Goal: Information Seeking & Learning: Learn about a topic

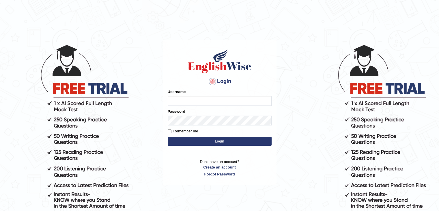
type input "Lutfia"
click at [193, 140] on button "Login" at bounding box center [220, 141] width 104 height 9
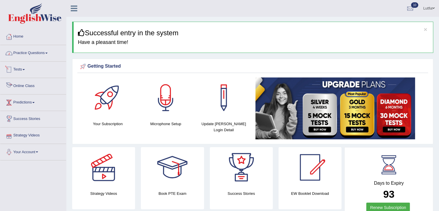
click at [36, 56] on link "Practice Questions" at bounding box center [33, 52] width 66 height 14
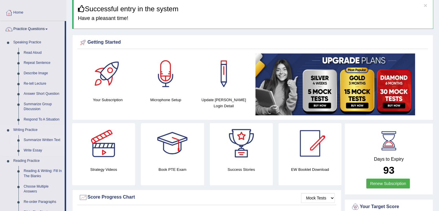
scroll to position [58, 0]
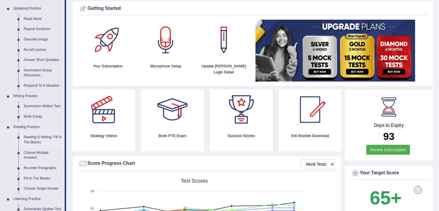
click at [37, 140] on link "Reading & Writing: Fill In The Blanks" at bounding box center [43, 139] width 44 height 15
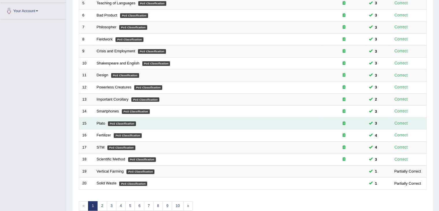
scroll to position [170, 0]
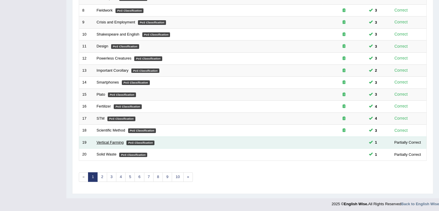
click at [113, 140] on link "Vertical Farming" at bounding box center [110, 142] width 27 height 4
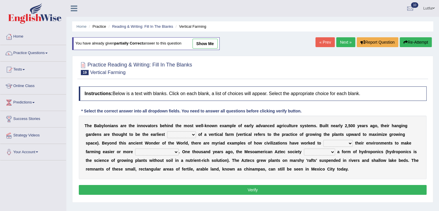
click at [206, 42] on link "show me" at bounding box center [204, 44] width 25 height 10
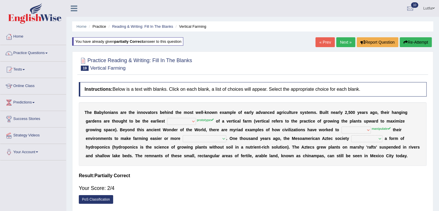
select select "protocol"
select select "respect"
select select "productive"
select select "pioneered"
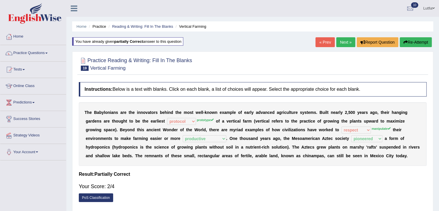
click at [206, 42] on div "Home Practice Reading & Writing: Fill In The Blanks Vertical Farming You have a…" at bounding box center [252, 144] width 372 height 288
click at [406, 41] on icon "button" at bounding box center [405, 42] width 4 height 4
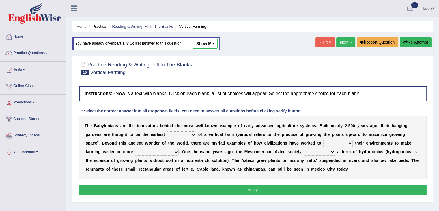
click at [181, 134] on select "prototype failure discredit protocol" at bounding box center [181, 134] width 29 height 7
select select "protocol"
click at [167, 131] on select "prototype failure discredit protocol" at bounding box center [181, 134] width 29 height 7
click at [338, 143] on select "manipulate escape respect disarrange" at bounding box center [337, 143] width 29 height 7
select select "respect"
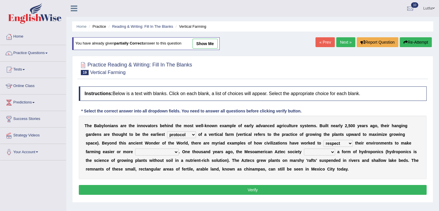
click at [323, 140] on select "manipulate escape respect disarrange" at bounding box center [337, 143] width 29 height 7
click at [165, 153] on select "productive constructive connective counterproductive" at bounding box center [157, 151] width 44 height 7
select select "productive"
click at [135, 148] on select "productive constructive connective counterproductive" at bounding box center [157, 151] width 44 height 7
click at [328, 150] on select "domineered volunteered pioneered engineered" at bounding box center [319, 151] width 31 height 7
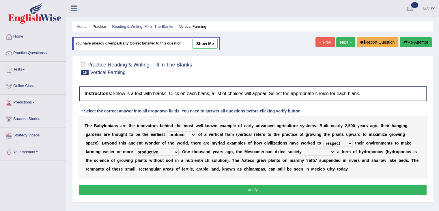
select select "pioneered"
click at [304, 148] on select "domineered volunteered pioneered engineered" at bounding box center [319, 151] width 31 height 7
click at [331, 151] on select "domineered volunteered pioneered engineered" at bounding box center [319, 151] width 31 height 7
click at [271, 187] on button "Verify" at bounding box center [253, 190] width 348 height 10
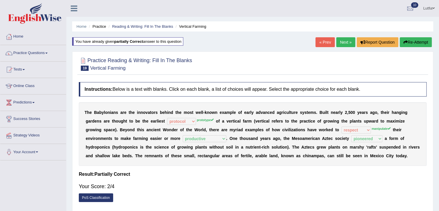
click at [408, 41] on button "Re-Attempt" at bounding box center [416, 42] width 32 height 10
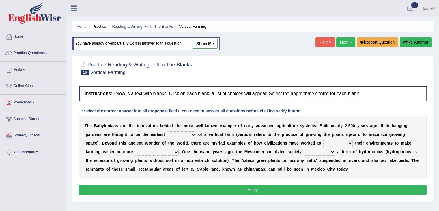
select select "prototype"
click at [167, 131] on select "prototype failure discredit protocol" at bounding box center [181, 134] width 29 height 7
click at [337, 140] on select "manipulate escape respect disarrange" at bounding box center [337, 143] width 29 height 7
select select "manipulate"
click at [323, 140] on select "manipulate escape respect disarrange" at bounding box center [337, 143] width 29 height 7
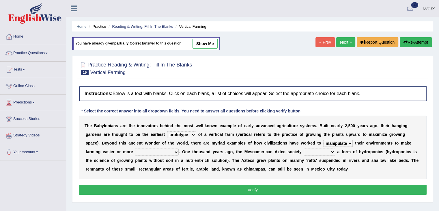
click at [153, 152] on select "productive constructive connective counterproductive" at bounding box center [157, 151] width 44 height 7
select select "productive"
click at [135, 148] on select "productive constructive connective counterproductive" at bounding box center [157, 151] width 44 height 7
click at [323, 151] on select "domineered volunteered pioneered engineered" at bounding box center [319, 151] width 31 height 7
select select "pioneered"
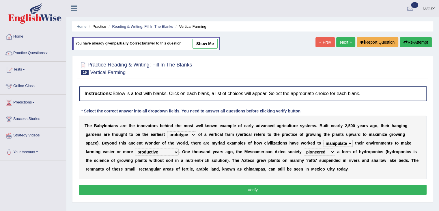
click at [304, 148] on select "domineered volunteered pioneered engineered" at bounding box center [319, 151] width 31 height 7
click at [302, 185] on button "Verify" at bounding box center [253, 190] width 348 height 10
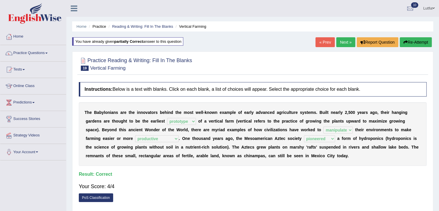
click at [340, 42] on link "Next »" at bounding box center [345, 42] width 19 height 10
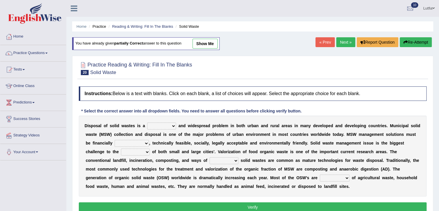
click at [158, 126] on select "slanting stinging stalling shafting" at bounding box center [161, 125] width 29 height 7
select select "shafting"
click at [147, 122] on select "slanting stinging stalling shafting" at bounding box center [161, 125] width 29 height 7
click at [136, 143] on select "unattainable sustainable objectionable treasonable" at bounding box center [132, 143] width 34 height 7
select select "sustainable"
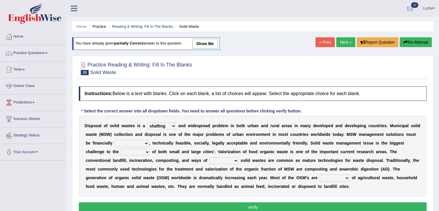
click at [115, 140] on select "unattainable sustainable objectionable treasonable" at bounding box center [132, 143] width 34 height 7
click at [147, 153] on select "plants culture authorities history" at bounding box center [135, 151] width 29 height 7
select select "authorities"
click at [121, 148] on select "plants culture authorities history" at bounding box center [135, 151] width 29 height 7
click at [235, 158] on select "reserving preserving deserving handling" at bounding box center [223, 160] width 29 height 7
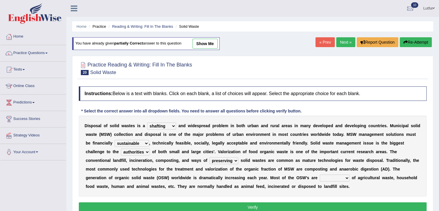
click at [209, 157] on select "reserving preserving deserving handling" at bounding box center [223, 160] width 29 height 7
click at [235, 159] on select "reserving preserving deserving handling" at bounding box center [223, 160] width 29 height 7
select select "handling"
click at [209, 157] on select "reserving preserving deserving handling" at bounding box center [223, 160] width 29 height 7
click at [333, 177] on select "composed disposed composing disposing" at bounding box center [335, 177] width 30 height 7
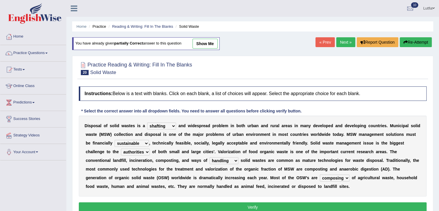
click at [320, 174] on select "composed disposed composing disposing" at bounding box center [335, 177] width 30 height 7
click at [345, 177] on select "composed disposed composing disposing" at bounding box center [335, 177] width 30 height 7
select select "disposing"
click at [320, 174] on select "composed disposed composing disposing" at bounding box center [335, 177] width 30 height 7
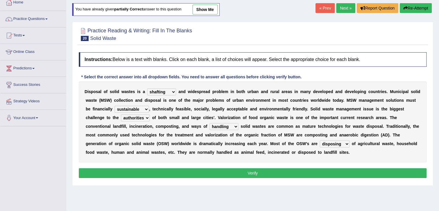
scroll to position [87, 0]
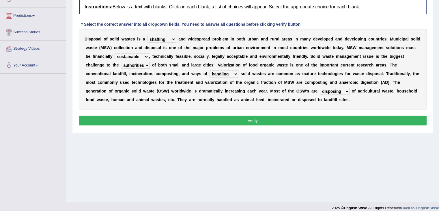
click at [258, 119] on button "Verify" at bounding box center [253, 120] width 348 height 10
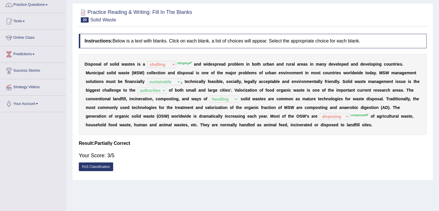
scroll to position [29, 0]
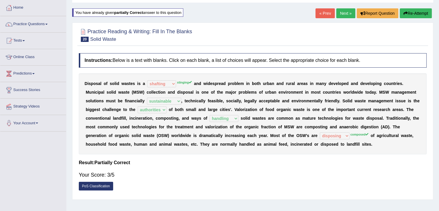
click at [407, 14] on button "Re-Attempt" at bounding box center [416, 13] width 32 height 10
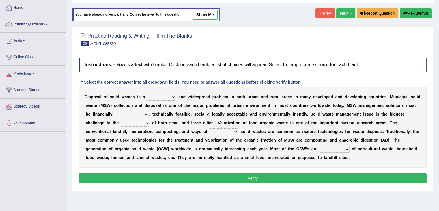
scroll to position [29, 0]
select select "stinging"
click at [147, 93] on select "slanting stinging stalling shafting" at bounding box center [161, 96] width 29 height 7
click at [139, 116] on select "unattainable sustainable objectionable treasonable" at bounding box center [132, 114] width 34 height 7
select select "sustainable"
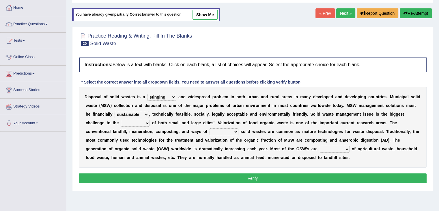
click at [115, 111] on select "unattainable sustainable objectionable treasonable" at bounding box center [132, 114] width 34 height 7
click at [140, 122] on select "plants culture authorities history" at bounding box center [135, 122] width 29 height 7
select select "authorities"
click at [121, 119] on select "plants culture authorities history" at bounding box center [135, 122] width 29 height 7
click at [212, 130] on select "reserving preserving deserving handling" at bounding box center [223, 131] width 29 height 7
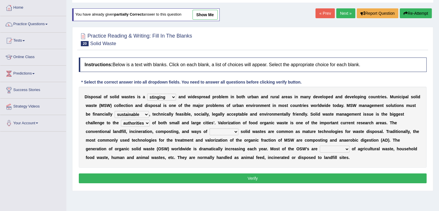
select select "handling"
click at [209, 128] on select "reserving preserving deserving handling" at bounding box center [223, 131] width 29 height 7
click at [334, 149] on select "composed disposed composing disposing" at bounding box center [335, 148] width 30 height 7
click at [320, 145] on select "composed disposed composing disposing" at bounding box center [335, 148] width 30 height 7
click at [344, 148] on select "composed disposed composing disposing" at bounding box center [335, 148] width 30 height 7
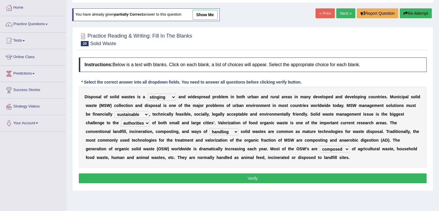
select select "composing"
click at [320, 145] on select "composed disposed composing disposing" at bounding box center [335, 148] width 30 height 7
click at [250, 179] on button "Verify" at bounding box center [253, 178] width 348 height 10
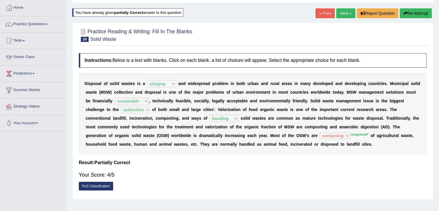
scroll to position [0, 0]
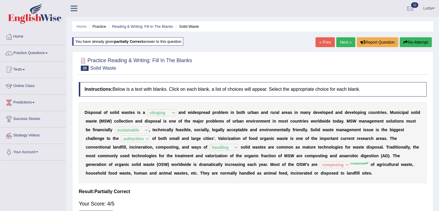
click at [415, 40] on button "Re-Attempt" at bounding box center [416, 42] width 32 height 10
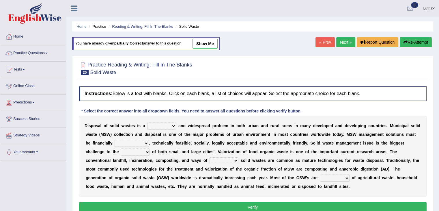
select select "stinging"
click at [147, 122] on select "slanting stinging stalling shafting" at bounding box center [161, 125] width 29 height 7
click at [139, 140] on select "unattainable sustainable objectionable treasonable" at bounding box center [132, 143] width 34 height 7
select select "sustainable"
click at [115, 140] on select "unattainable sustainable objectionable treasonable" at bounding box center [132, 143] width 34 height 7
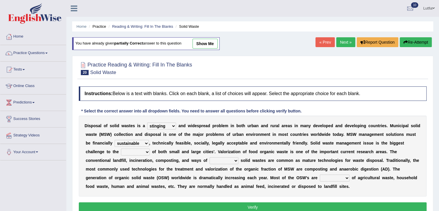
click at [139, 154] on select "plants culture authorities history" at bounding box center [135, 151] width 29 height 7
select select "authorities"
click at [121, 148] on select "plants culture authorities history" at bounding box center [135, 151] width 29 height 7
click at [223, 160] on select "reserving preserving deserving handling" at bounding box center [223, 160] width 29 height 7
select select "handling"
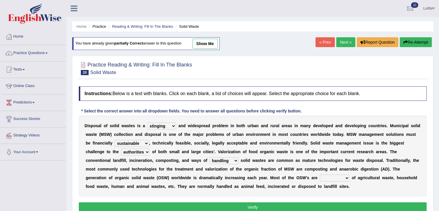
click at [209, 157] on select "reserving preserving deserving handling" at bounding box center [223, 160] width 29 height 7
click at [333, 176] on select "composed disposed composing disposing" at bounding box center [335, 177] width 30 height 7
select select "composed"
click at [320, 174] on select "composed disposed composing disposing" at bounding box center [335, 177] width 30 height 7
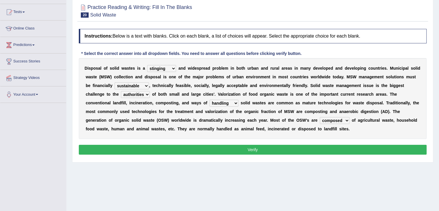
scroll to position [58, 0]
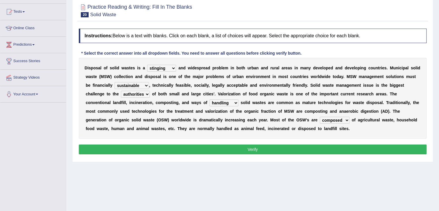
click at [264, 149] on button "Verify" at bounding box center [253, 149] width 348 height 10
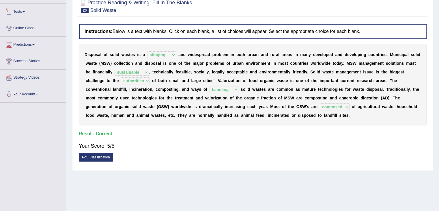
scroll to position [0, 0]
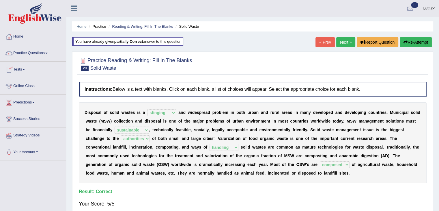
click at [344, 42] on link "Next »" at bounding box center [345, 42] width 19 height 10
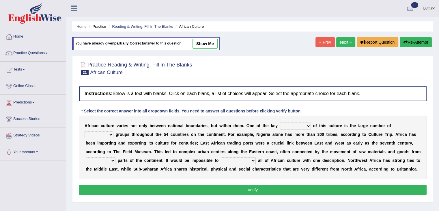
click at [307, 126] on select "conjectures features issues doubts" at bounding box center [295, 125] width 31 height 7
select select "features"
click at [280, 122] on select "conjectures features issues doubts" at bounding box center [295, 125] width 31 height 7
click at [108, 134] on select "ethic ethnic eugenic epic" at bounding box center [99, 134] width 29 height 7
select select "ethnic"
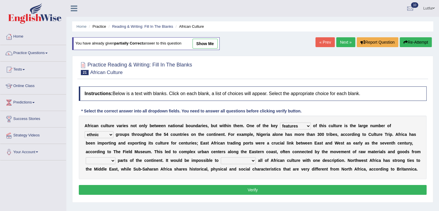
click at [85, 131] on select "ethic ethnic eugenic epic" at bounding box center [99, 134] width 29 height 7
click at [112, 158] on select "forelocked interlocked unlocked landlocked" at bounding box center [101, 160] width 30 height 7
select select "interlocked"
click at [86, 157] on select "forelocked interlocked unlocked landlocked" at bounding box center [101, 160] width 30 height 7
click at [252, 159] on select "characterize conceptualize symbolize synthesize" at bounding box center [238, 160] width 35 height 7
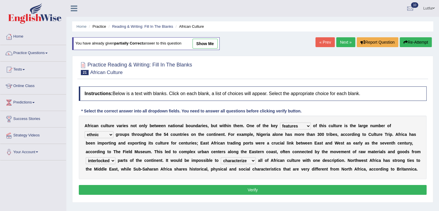
click at [221, 157] on select "characterize conceptualize symbolize synthesize" at bounding box center [238, 160] width 35 height 7
click at [252, 161] on select "characterize conceptualize symbolize synthesize" at bounding box center [238, 160] width 35 height 7
click at [247, 159] on select "characterize conceptualize symbolize synthesize" at bounding box center [238, 160] width 35 height 7
select select "symbolize"
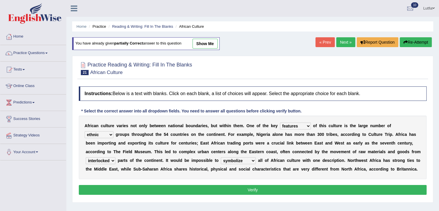
click at [221, 157] on select "characterize conceptualize symbolize synthesize" at bounding box center [238, 160] width 35 height 7
click at [263, 190] on button "Verify" at bounding box center [253, 190] width 348 height 10
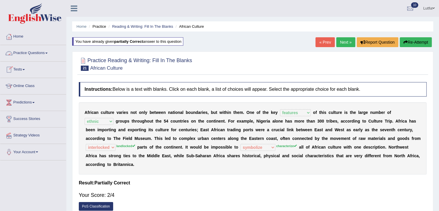
click at [411, 41] on button "Re-Attempt" at bounding box center [416, 42] width 32 height 10
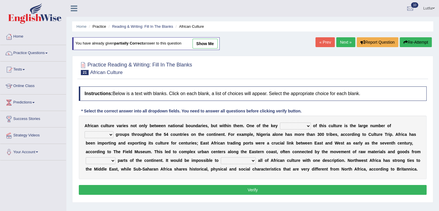
select select "features"
click at [280, 122] on select "conjectures features issues doubts" at bounding box center [295, 125] width 31 height 7
click at [108, 136] on select "ethic ethnic eugenic epic" at bounding box center [99, 134] width 29 height 7
select select "ethnic"
click at [85, 131] on select "ethic ethnic eugenic epic" at bounding box center [99, 134] width 29 height 7
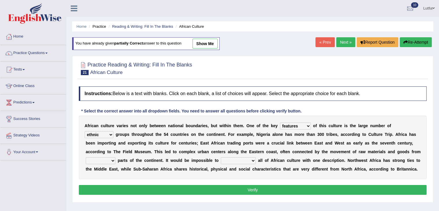
click at [249, 160] on select "characterize conceptualize symbolize synthesize" at bounding box center [238, 160] width 35 height 7
select select "characterize"
click at [221, 157] on select "characterize conceptualize symbolize synthesize" at bounding box center [238, 160] width 35 height 7
click at [112, 158] on select "forelocked interlocked unlocked landlocked" at bounding box center [101, 160] width 30 height 7
select select "landlocked"
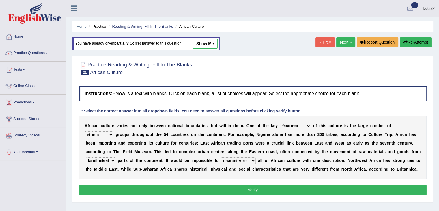
click at [86, 157] on select "forelocked interlocked unlocked landlocked" at bounding box center [101, 160] width 30 height 7
click at [111, 158] on select "forelocked interlocked unlocked landlocked" at bounding box center [101, 160] width 30 height 7
click at [86, 157] on select "forelocked interlocked unlocked landlocked" at bounding box center [101, 160] width 30 height 7
click at [107, 159] on select "forelocked interlocked unlocked landlocked" at bounding box center [101, 160] width 30 height 7
select select "landlocked"
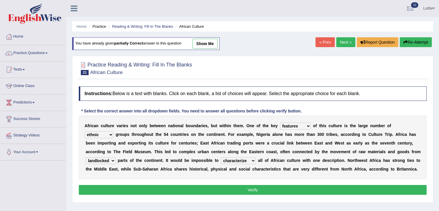
click at [86, 157] on select "forelocked interlocked unlocked landlocked" at bounding box center [101, 160] width 30 height 7
click at [169, 189] on button "Verify" at bounding box center [253, 190] width 348 height 10
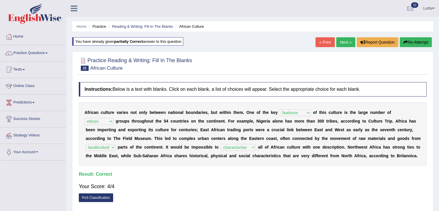
click at [344, 42] on link "Next »" at bounding box center [345, 42] width 19 height 10
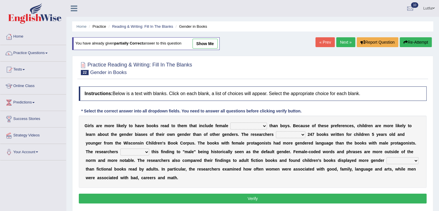
click at [247, 125] on select "protagonists cosmogonists agonists expressionists" at bounding box center [248, 125] width 37 height 7
select select "cosmogonists"
click at [230, 122] on select "protagonists cosmogonists agonists expressionists" at bounding box center [248, 125] width 37 height 7
click at [289, 133] on select "hydrolyzed paralyzed catalyzed analyzed" at bounding box center [290, 134] width 29 height 7
select select "analyzed"
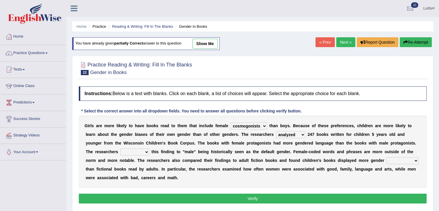
click at [276, 131] on select "hydrolyzed paralyzed catalyzed analyzed" at bounding box center [290, 134] width 29 height 7
click at [134, 151] on select "contribute tribute distribute attribute" at bounding box center [134, 151] width 29 height 7
select select "contribute"
click at [120, 148] on select "contribute tribute distribute attribute" at bounding box center [134, 151] width 29 height 7
click at [147, 151] on select "contribute tribute distribute attribute" at bounding box center [134, 151] width 29 height 7
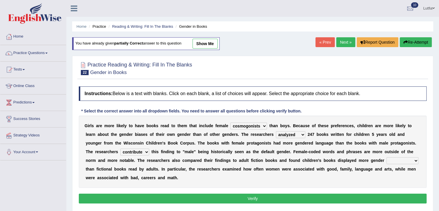
click at [147, 151] on select "contribute tribute distribute attribute" at bounding box center [134, 151] width 29 height 7
click at [396, 162] on select "stereotypes teletypes prototypes electrotypes" at bounding box center [402, 160] width 32 height 7
select select "stereotypes"
click at [386, 157] on select "stereotypes teletypes prototypes electrotypes" at bounding box center [402, 160] width 32 height 7
click at [249, 196] on button "Verify" at bounding box center [253, 198] width 348 height 10
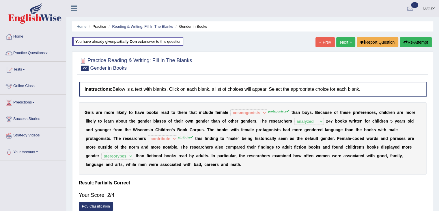
click at [415, 43] on button "Re-Attempt" at bounding box center [416, 42] width 32 height 10
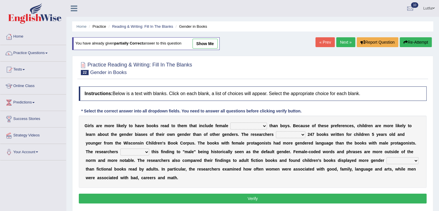
drag, startPoint x: 0, startPoint y: 0, endPoint x: 261, endPoint y: 126, distance: 289.7
click at [261, 126] on select "protagonists cosmogonists agonists expressionists" at bounding box center [248, 125] width 37 height 7
select select "protagonists"
click at [230, 122] on select "protagonists cosmogonists agonists expressionists" at bounding box center [248, 125] width 37 height 7
click at [286, 134] on select "hydrolyzed paralyzed catalyzed analyzed" at bounding box center [290, 134] width 29 height 7
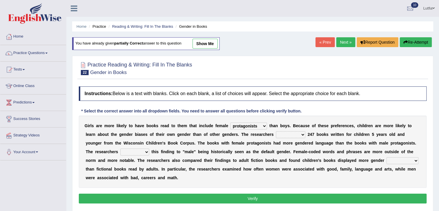
select select "analyzed"
click at [276, 131] on select "hydrolyzed paralyzed catalyzed analyzed" at bounding box center [290, 134] width 29 height 7
click at [143, 150] on select "contribute tribute distribute attribute" at bounding box center [134, 151] width 29 height 7
click at [120, 148] on select "contribute tribute distribute attribute" at bounding box center [134, 151] width 29 height 7
click at [147, 153] on select "contribute tribute distribute attribute" at bounding box center [134, 151] width 29 height 7
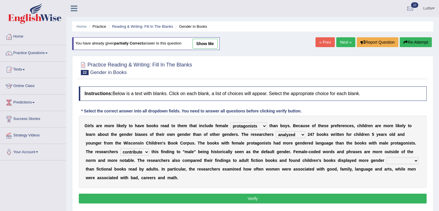
select select "attribute"
click at [120, 148] on select "contribute tribute distribute attribute" at bounding box center [134, 151] width 29 height 7
click at [407, 156] on div "G i r l s a r e m o r e l i k e l y t o h a v e b o o k s r e a d t o t h e m t…" at bounding box center [253, 151] width 348 height 72
click at [408, 160] on select "stereotypes teletypes prototypes electrotypes" at bounding box center [402, 160] width 32 height 7
select select "stereotypes"
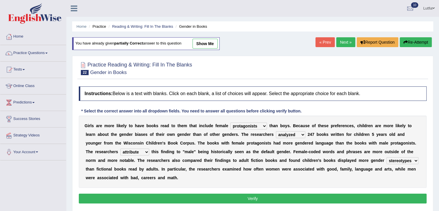
click at [386, 157] on select "stereotypes teletypes prototypes electrotypes" at bounding box center [402, 160] width 32 height 7
click at [342, 197] on button "Verify" at bounding box center [253, 198] width 348 height 10
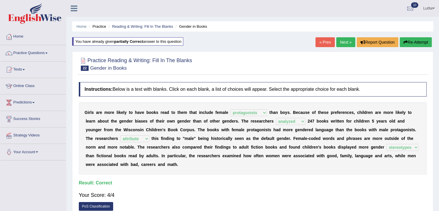
click at [344, 41] on link "Next »" at bounding box center [345, 42] width 19 height 10
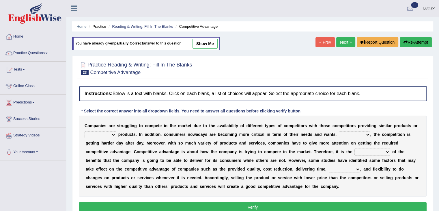
click at [110, 134] on select "constitution restitution substitution institution" at bounding box center [100, 134] width 31 height 7
select select "substitution"
click at [85, 131] on select "constitution restitution substitution institution" at bounding box center [100, 134] width 31 height 7
click at [361, 134] on select "However Instead Additionally Therefore" at bounding box center [354, 134] width 31 height 7
select select "However"
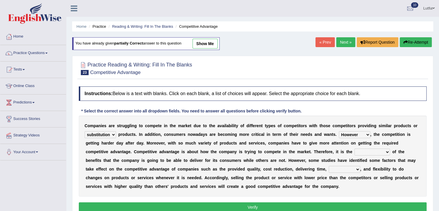
click at [339, 131] on select "However Instead Additionally Therefore" at bounding box center [354, 134] width 31 height 7
click at [359, 134] on select "However Instead Additionally Therefore" at bounding box center [354, 134] width 31 height 7
click at [323, 162] on div "C o m p a n i e s a r e s t r u g g l i n g t o c o m p e t e i n t h e m a r k…" at bounding box center [253, 155] width 348 height 81
click at [374, 150] on select "dissemination ordination determination incarnation" at bounding box center [371, 151] width 35 height 7
select select "determination"
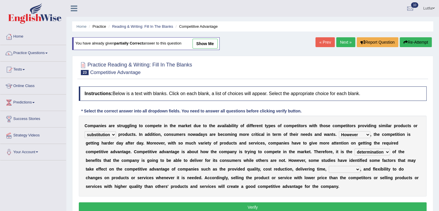
click at [354, 148] on select "dissemination ordination determination incarnation" at bounding box center [371, 151] width 35 height 7
click at [385, 150] on select "dissemination ordination determination incarnation" at bounding box center [371, 151] width 35 height 7
click at [340, 175] on b "t" at bounding box center [340, 177] width 1 height 5
click at [344, 167] on select "captivation aggregation deprivation innovation" at bounding box center [344, 169] width 31 height 7
select select "innovation"
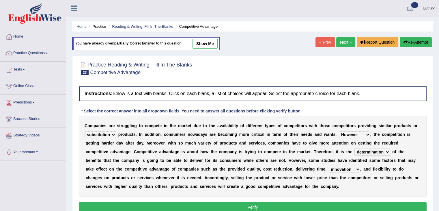
click at [329, 166] on select "captivation aggregation deprivation innovation" at bounding box center [344, 169] width 31 height 7
click at [350, 169] on select "captivation aggregation deprivation innovation" at bounding box center [344, 169] width 31 height 7
click at [364, 181] on div "C o m p a n i e s a r e s t r u g g l i n g t o c o m p e t e i n t h e m a r k…" at bounding box center [253, 155] width 348 height 81
click at [303, 207] on button "Verify" at bounding box center [253, 207] width 348 height 10
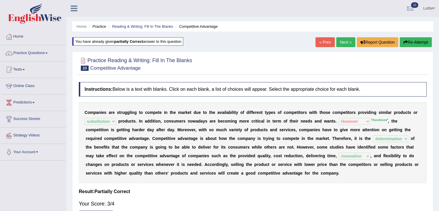
click at [408, 42] on button "Re-Attempt" at bounding box center [416, 42] width 32 height 10
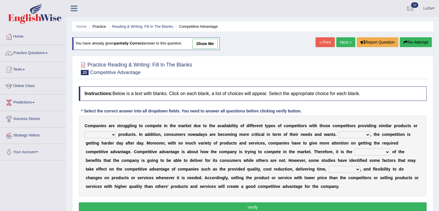
drag, startPoint x: 0, startPoint y: 0, endPoint x: 100, endPoint y: 132, distance: 165.7
click at [100, 132] on select "constitution restitution substitution institution" at bounding box center [100, 134] width 31 height 7
select select "substitution"
click at [85, 131] on select "constitution restitution substitution institution" at bounding box center [100, 134] width 31 height 7
click at [368, 134] on select "However Instead Additionally Therefore" at bounding box center [354, 134] width 31 height 7
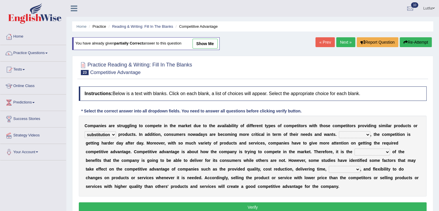
select select "Therefore"
click at [339, 131] on select "However Instead Additionally Therefore" at bounding box center [354, 134] width 31 height 7
click at [368, 150] on select "dissemination ordination determination incarnation" at bounding box center [371, 151] width 35 height 7
select select "determination"
click at [354, 148] on select "dissemination ordination determination incarnation" at bounding box center [371, 151] width 35 height 7
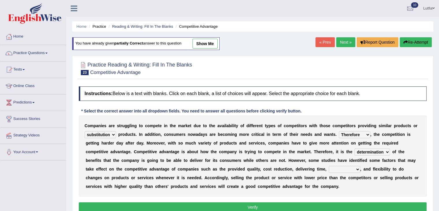
click at [352, 168] on select "captivation aggregation deprivation innovation" at bounding box center [344, 169] width 31 height 7
select select "innovation"
click at [329, 166] on select "captivation aggregation deprivation innovation" at bounding box center [344, 169] width 31 height 7
click at [295, 205] on button "Verify" at bounding box center [253, 207] width 348 height 10
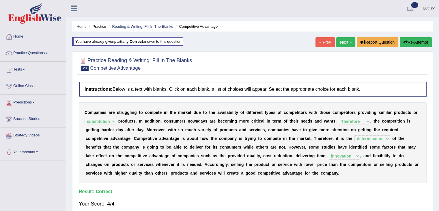
click at [342, 41] on link "Next »" at bounding box center [345, 42] width 19 height 10
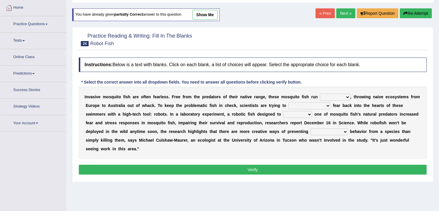
scroll to position [29, 0]
click at [341, 96] on select "occupant flippant rampant concordant" at bounding box center [335, 96] width 30 height 7
select select "rampant"
click at [320, 93] on select "occupant flippant rampant concordant" at bounding box center [335, 96] width 30 height 7
click at [296, 104] on select "accept spike strike [PERSON_NAME]" at bounding box center [309, 105] width 42 height 7
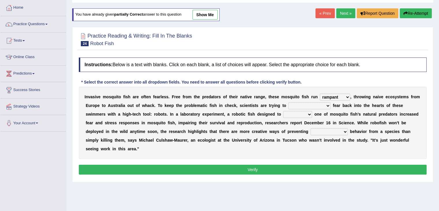
select select "[PERSON_NAME]"
click at [288, 102] on select "accept spike strike [PERSON_NAME]" at bounding box center [309, 105] width 42 height 7
click at [283, 112] on select "bequest mimic battle conquest" at bounding box center [297, 114] width 29 height 7
select select "battle"
click at [283, 111] on select "bequest mimic battle conquest" at bounding box center [297, 114] width 29 height 7
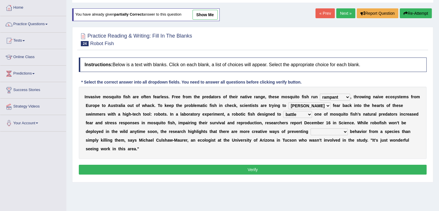
click at [310, 132] on select "unprivileged unprecedented uncharted unwanted" at bounding box center [328, 131] width 37 height 7
select select "unprecedented"
click at [310, 128] on select "unprivileged unprecedented uncharted unwanted" at bounding box center [328, 131] width 37 height 7
click at [308, 165] on button "Verify" at bounding box center [253, 169] width 348 height 10
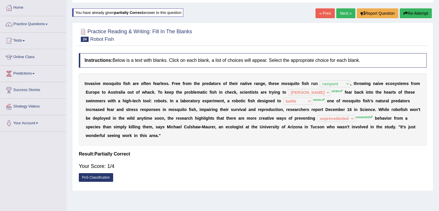
click at [413, 13] on button "Re-Attempt" at bounding box center [416, 13] width 32 height 10
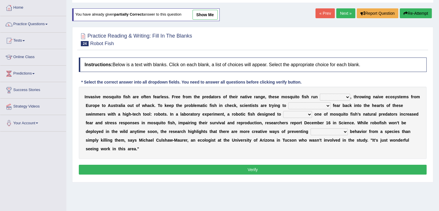
select select "rampant"
click at [320, 93] on select "occupant flippant rampant concordant" at bounding box center [335, 96] width 30 height 7
click at [304, 105] on select "accept spike strike [PERSON_NAME]" at bounding box center [309, 105] width 42 height 7
select select "strike"
click at [288, 102] on select "accept spike strike [PERSON_NAME]" at bounding box center [309, 105] width 42 height 7
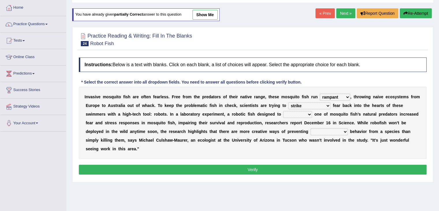
click at [283, 114] on select "bequest mimic battle conquest" at bounding box center [297, 114] width 29 height 7
select select "mimic"
click at [283, 111] on select "bequest mimic battle conquest" at bounding box center [297, 114] width 29 height 7
click at [310, 128] on select "unprivileged unprecedented uncharted unwanted" at bounding box center [328, 131] width 37 height 7
select select "unwanted"
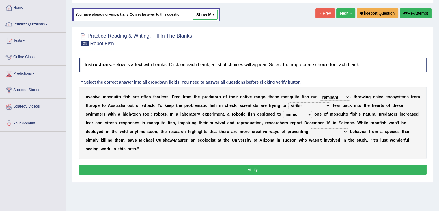
click at [310, 128] on select "unprivileged unprecedented uncharted unwanted" at bounding box center [328, 131] width 37 height 7
click at [292, 167] on button "Verify" at bounding box center [253, 169] width 348 height 10
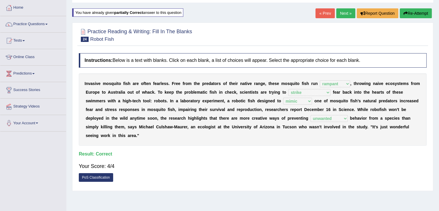
click at [408, 11] on button "Re-Attempt" at bounding box center [416, 13] width 32 height 10
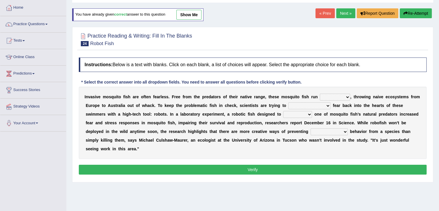
click at [327, 96] on select "occupant flippant rampant concordant" at bounding box center [335, 96] width 30 height 7
select select "rampant"
click at [320, 93] on select "occupant flippant rampant concordant" at bounding box center [335, 96] width 30 height 7
click at [310, 105] on select "accept spike strike drake" at bounding box center [309, 105] width 42 height 7
select select "strike"
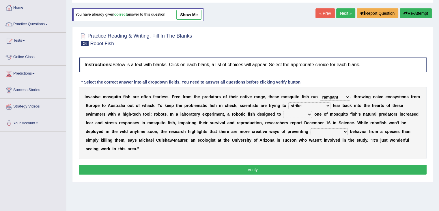
click at [288, 102] on select "accept spike strike drake" at bounding box center [309, 105] width 42 height 7
click at [283, 114] on select "bequest mimic battle conquest" at bounding box center [297, 114] width 29 height 7
select select "mimic"
click at [283, 111] on select "bequest mimic battle conquest" at bounding box center [297, 114] width 29 height 7
click at [310, 129] on select "unprivileged unprecedented uncharted unwanted" at bounding box center [328, 131] width 37 height 7
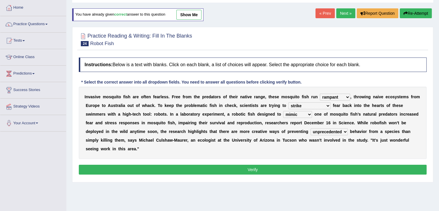
click at [310, 128] on select "unprivileged unprecedented uncharted unwanted" at bounding box center [328, 131] width 37 height 7
click at [310, 130] on select "unprivileged unprecedented uncharted unwanted" at bounding box center [328, 131] width 37 height 7
select select "unwanted"
click at [310, 128] on select "unprivileged unprecedented uncharted unwanted" at bounding box center [328, 131] width 37 height 7
click at [306, 172] on button "Verify" at bounding box center [253, 169] width 348 height 10
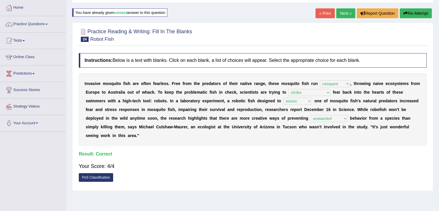
click at [344, 16] on link "Next »" at bounding box center [345, 13] width 19 height 10
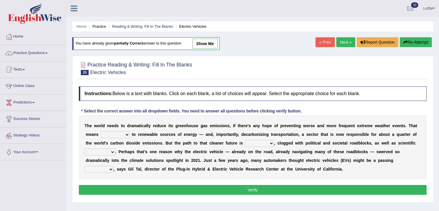
click at [119, 133] on select "grafting drafting crafting shifting" at bounding box center [115, 134] width 29 height 7
select select "shifting"
click at [101, 131] on select "grafting drafting crafting shifting" at bounding box center [115, 134] width 29 height 7
click at [261, 143] on select "daunting daunted daunt dauntless" at bounding box center [259, 143] width 29 height 7
select select "daunting"
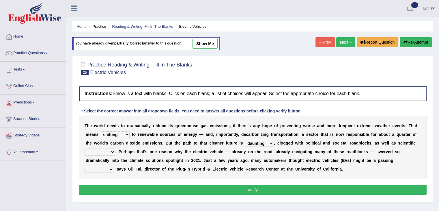
click at [245, 140] on select "daunting daunted daunt dauntless" at bounding box center [259, 143] width 29 height 7
click at [105, 150] on select "spectacles obstacles tentacles receptacles" at bounding box center [100, 151] width 31 height 7
select select "obstacles"
click at [85, 148] on select "spectacles obstacles tentacles receptacles" at bounding box center [100, 151] width 31 height 7
click at [102, 166] on select "fad gad tad lad" at bounding box center [99, 169] width 29 height 7
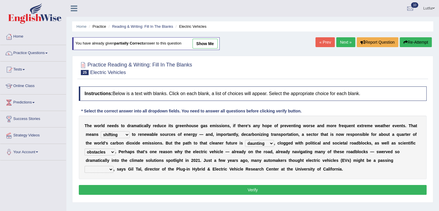
select select "lad"
click at [85, 166] on select "fad gad tad lad" at bounding box center [99, 169] width 29 height 7
click at [180, 187] on button "Verify" at bounding box center [253, 190] width 348 height 10
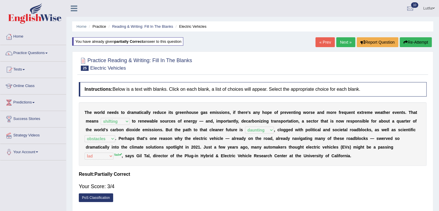
click at [404, 40] on icon "button" at bounding box center [405, 42] width 4 height 4
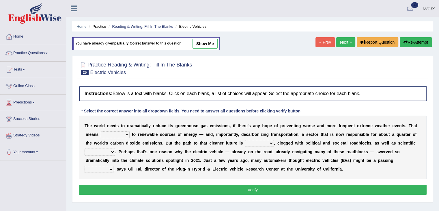
select select "shifting"
click at [101, 131] on select "grafting drafting crafting shifting" at bounding box center [115, 134] width 29 height 7
click at [264, 142] on select "daunting daunted daunt dauntless" at bounding box center [259, 143] width 29 height 7
select select "daunting"
click at [245, 140] on select "daunting daunted daunt dauntless" at bounding box center [259, 143] width 29 height 7
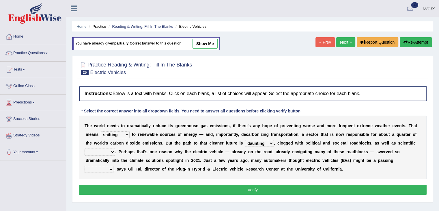
click at [111, 150] on select "spectacles obstacles tentacles receptacles" at bounding box center [100, 151] width 31 height 7
select select "obstacles"
click at [85, 148] on select "spectacles obstacles tentacles receptacles" at bounding box center [100, 151] width 31 height 7
click at [105, 166] on select "fad gad tad lad" at bounding box center [99, 169] width 29 height 7
select select "fad"
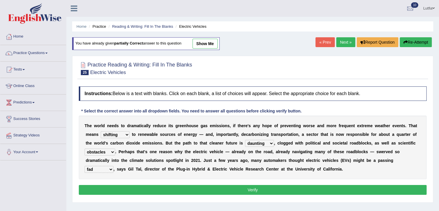
click at [85, 166] on select "fad gad tad lad" at bounding box center [99, 169] width 29 height 7
click at [208, 188] on button "Verify" at bounding box center [253, 190] width 348 height 10
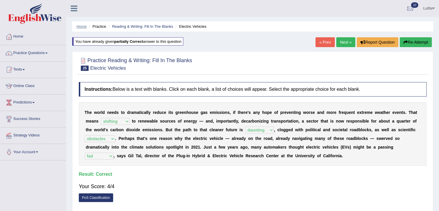
click at [81, 26] on link "Home" at bounding box center [81, 26] width 10 height 4
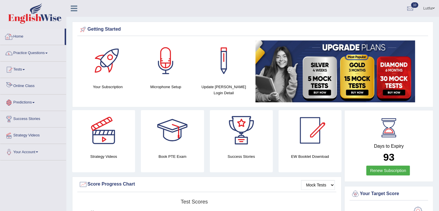
click at [33, 50] on link "Practice Questions" at bounding box center [33, 52] width 66 height 14
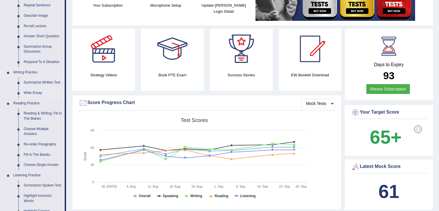
scroll to position [115, 0]
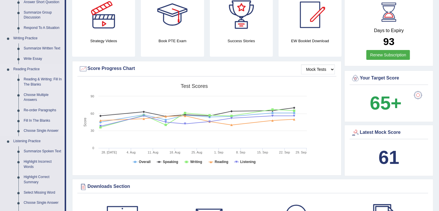
click at [46, 81] on link "Reading & Writing: Fill In The Blanks" at bounding box center [43, 81] width 44 height 15
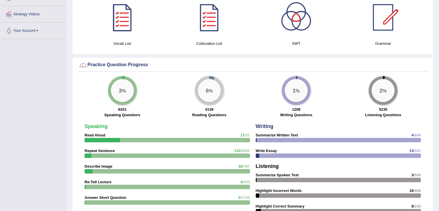
scroll to position [363, 0]
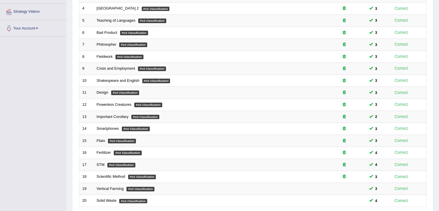
scroll to position [170, 0]
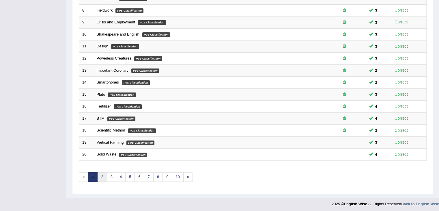
click at [103, 174] on link "2" at bounding box center [102, 177] width 10 height 10
